Goal: Transaction & Acquisition: Subscribe to service/newsletter

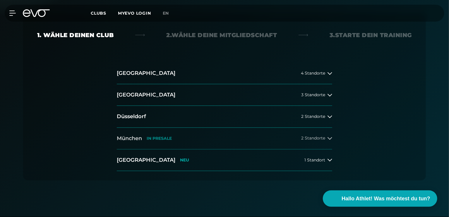
click at [137, 139] on h2 "München" at bounding box center [129, 138] width 25 height 7
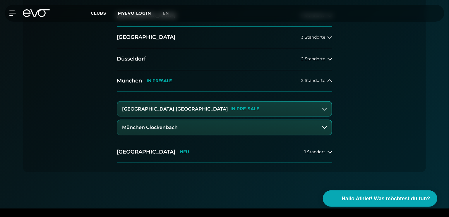
scroll to position [175, 0]
click at [230, 106] on p "IN PRE-SALE" at bounding box center [244, 108] width 29 height 5
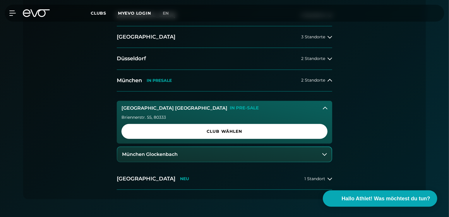
click at [325, 106] on icon at bounding box center [325, 108] width 5 height 5
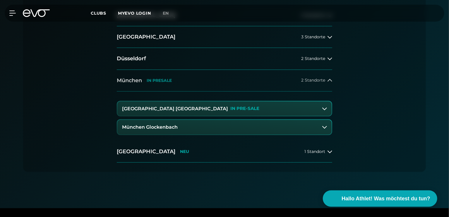
click at [330, 81] on icon at bounding box center [330, 80] width 5 height 5
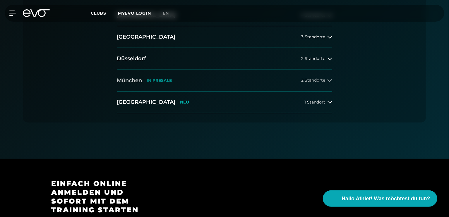
click at [136, 82] on h2 "München" at bounding box center [129, 80] width 25 height 7
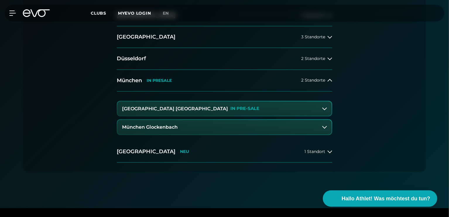
click at [143, 124] on button "München Glockenbach" at bounding box center [224, 127] width 214 height 15
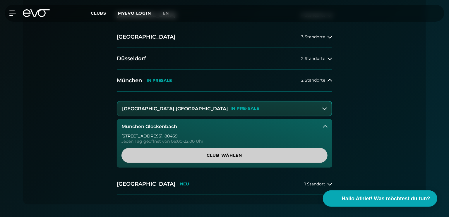
click at [159, 152] on span "Club wählen" at bounding box center [224, 155] width 206 height 15
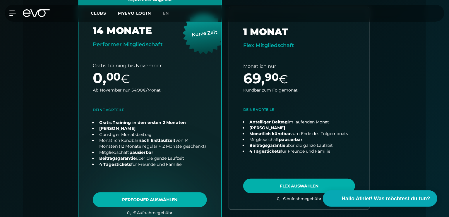
scroll to position [217, 0]
click at [154, 199] on link "choose plan" at bounding box center [149, 108] width 143 height 230
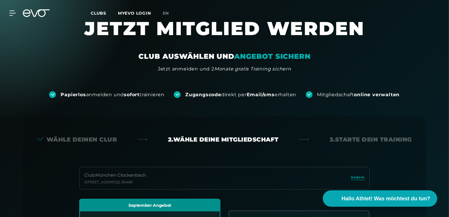
scroll to position [12, 0]
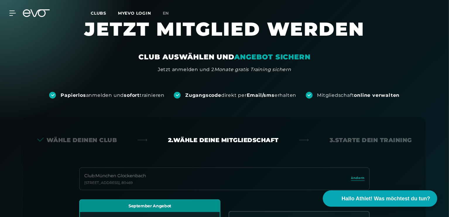
click at [170, 14] on link "en" at bounding box center [169, 13] width 13 height 7
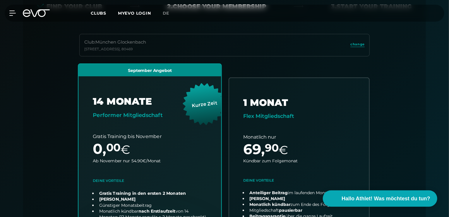
scroll to position [146, 0]
click at [158, 102] on link "choose plan" at bounding box center [149, 179] width 143 height 230
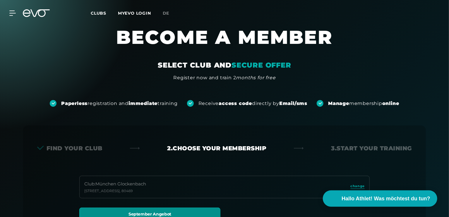
scroll to position [0, 0]
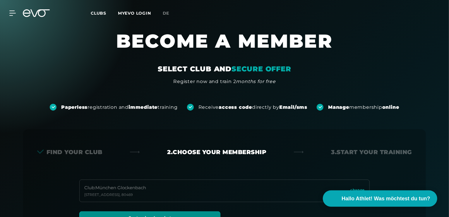
click at [96, 15] on span "Clubs" at bounding box center [99, 13] width 16 height 5
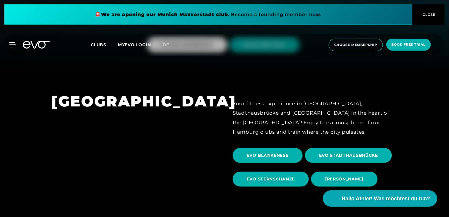
scroll to position [146, 0]
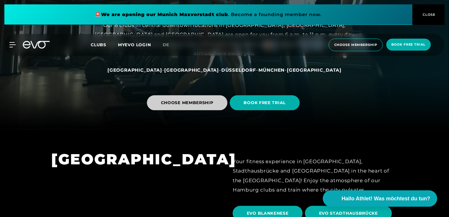
click at [205, 109] on span "CHOOSE MEMBERSHIP" at bounding box center [187, 102] width 80 height 15
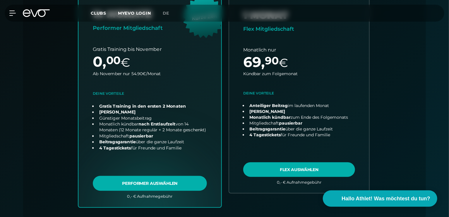
scroll to position [234, 0]
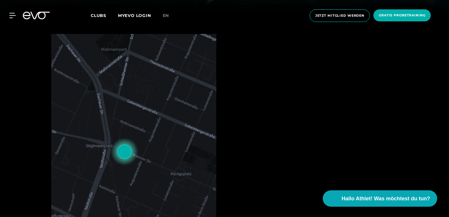
scroll to position [204, 0]
